Goal: Task Accomplishment & Management: Manage account settings

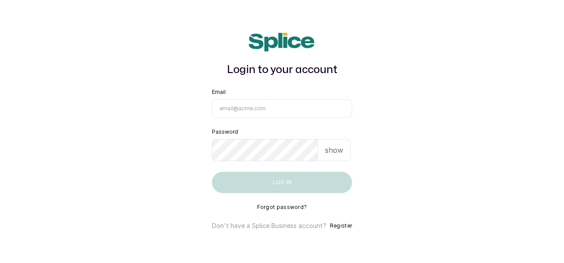
type input "[EMAIL_ADDRESS][DOMAIN_NAME]"
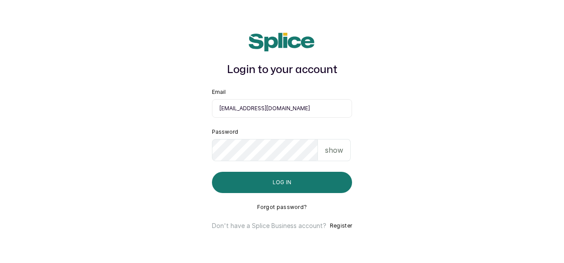
click at [265, 194] on div "Login to your account Email maryamolawoyin21@gmail.com Password show Log in For…" at bounding box center [282, 132] width 172 height 226
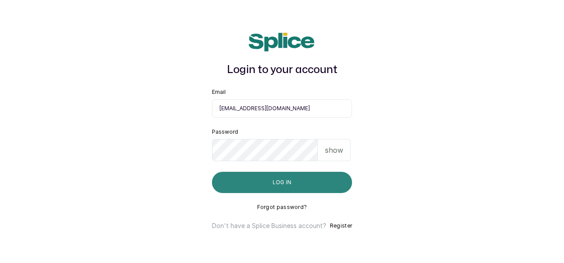
click at [270, 184] on button "Log in" at bounding box center [282, 182] width 140 height 21
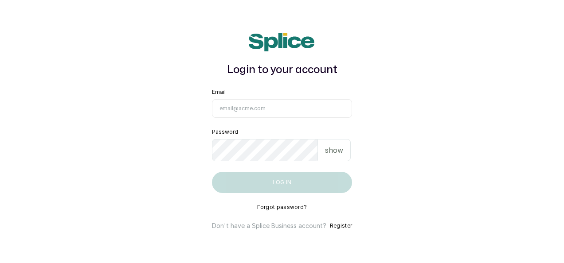
type input "[EMAIL_ADDRESS][DOMAIN_NAME]"
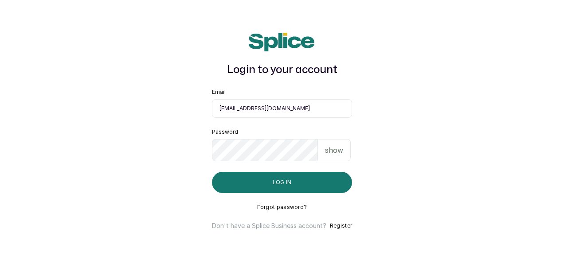
click at [50, 89] on main "Login to your account Email maryamolawoyin21@gmail.com Password show Log in For…" at bounding box center [282, 131] width 564 height 263
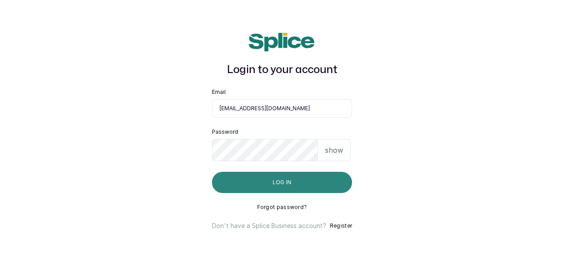
click at [298, 183] on button "Log in" at bounding box center [282, 182] width 140 height 21
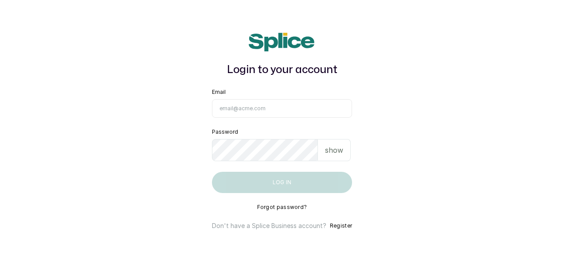
type input "[EMAIL_ADDRESS][DOMAIN_NAME]"
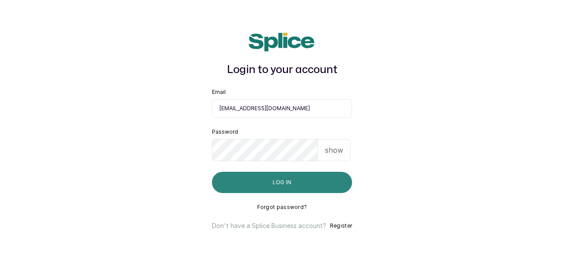
click at [278, 182] on button "Log in" at bounding box center [282, 182] width 140 height 21
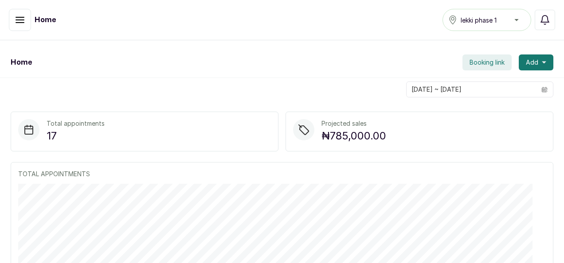
click at [26, 22] on button "button" at bounding box center [20, 20] width 22 height 22
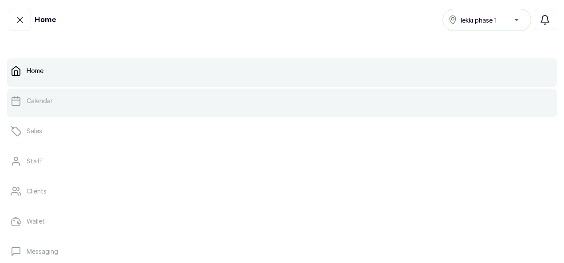
click at [42, 97] on p "Calendar" at bounding box center [40, 101] width 26 height 9
